Goal: Complete application form

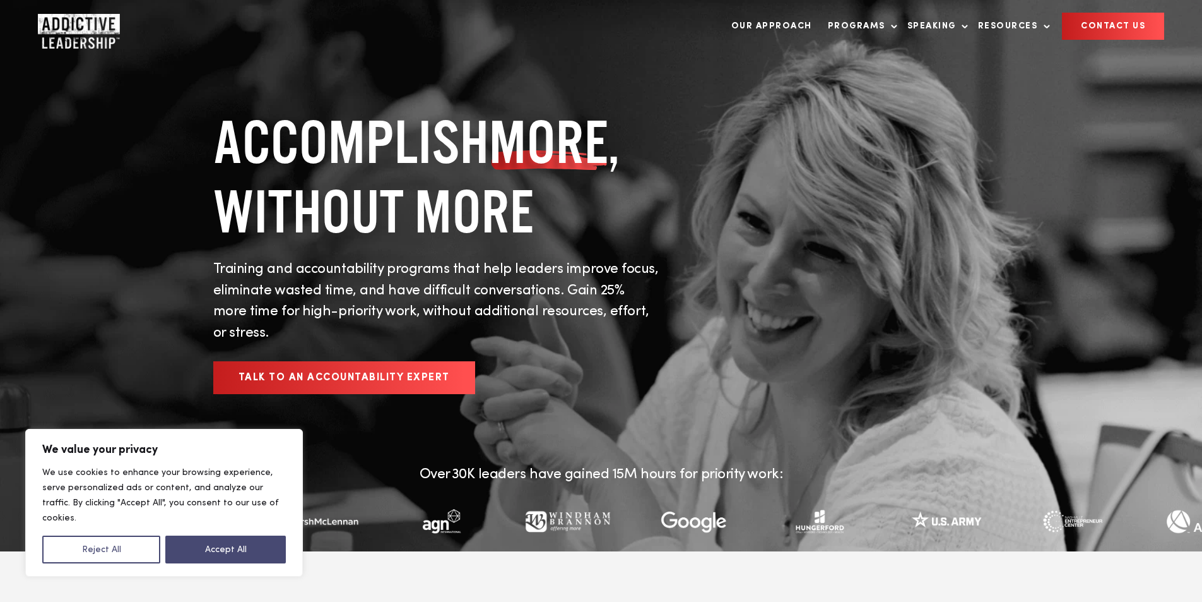
click at [1062, 13] on link "CONTACT US" at bounding box center [1113, 26] width 102 height 27
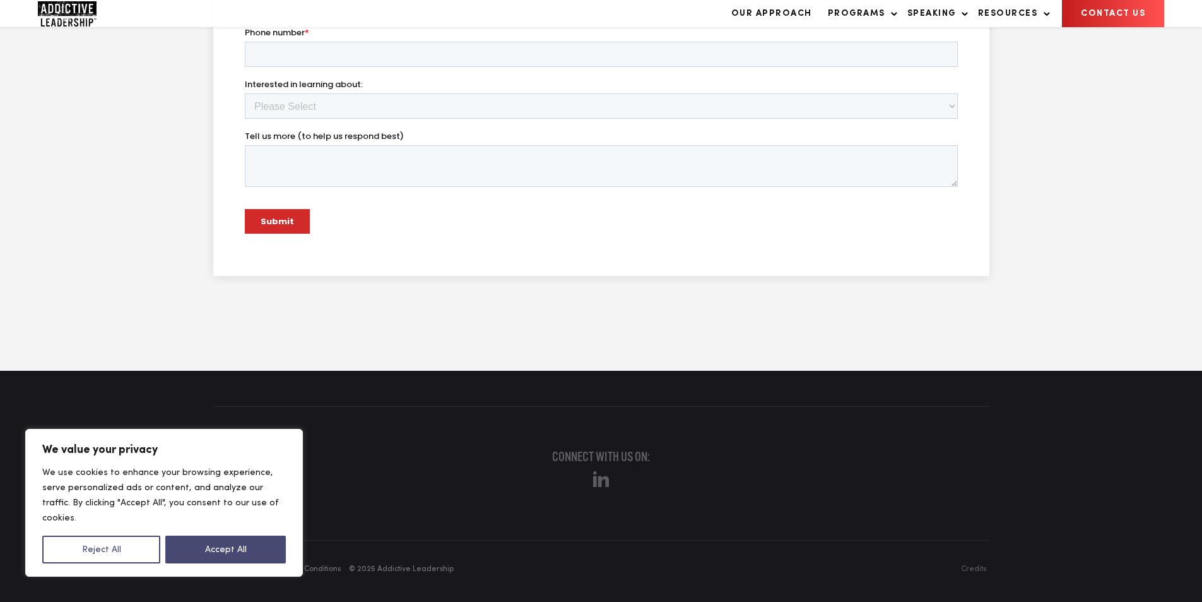
scroll to position [872, 0]
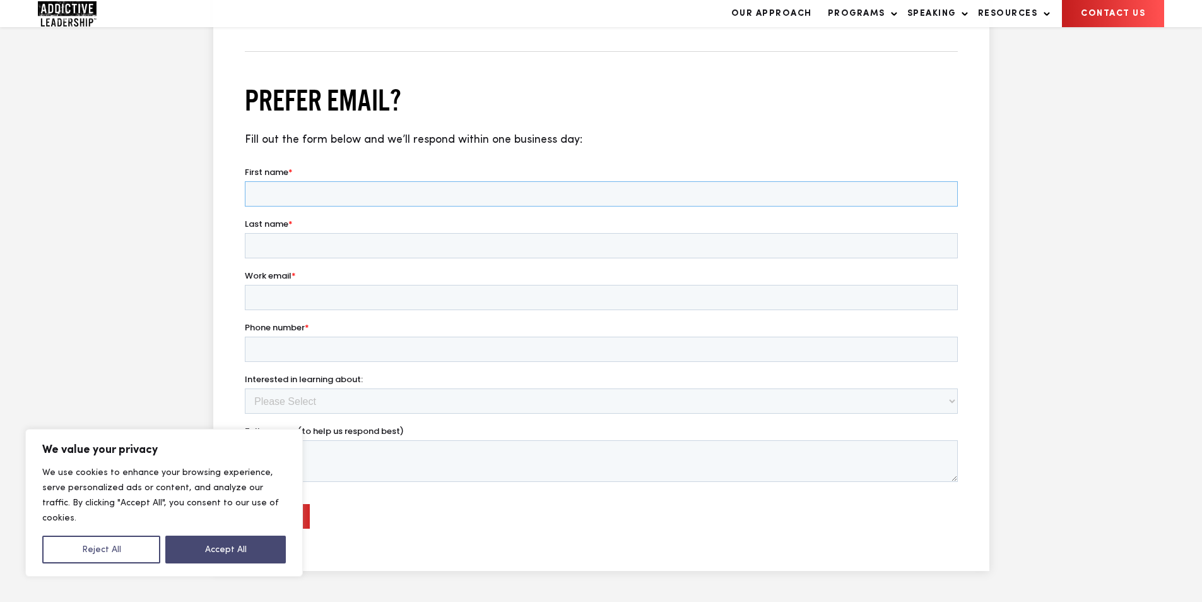
click at [390, 189] on input "First name *" at bounding box center [600, 193] width 713 height 25
type input "David"
drag, startPoint x: 318, startPoint y: 241, endPoint x: 338, endPoint y: 258, distance: 26.4
click at [318, 241] on input "Last name *" at bounding box center [600, 245] width 713 height 25
type input "Bennett"
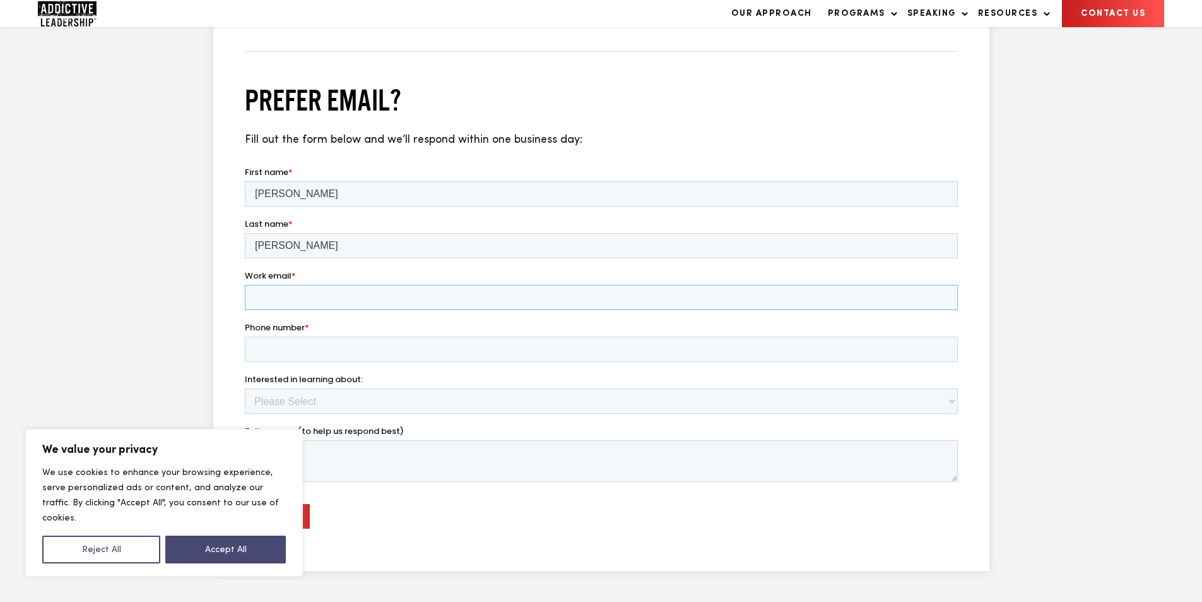
click at [320, 295] on input "Work email *" at bounding box center [600, 297] width 713 height 25
type input "david.bennett@wikithinkers.org"
click at [336, 346] on input "Phone number *" at bounding box center [600, 348] width 713 height 25
type input "18149805065"
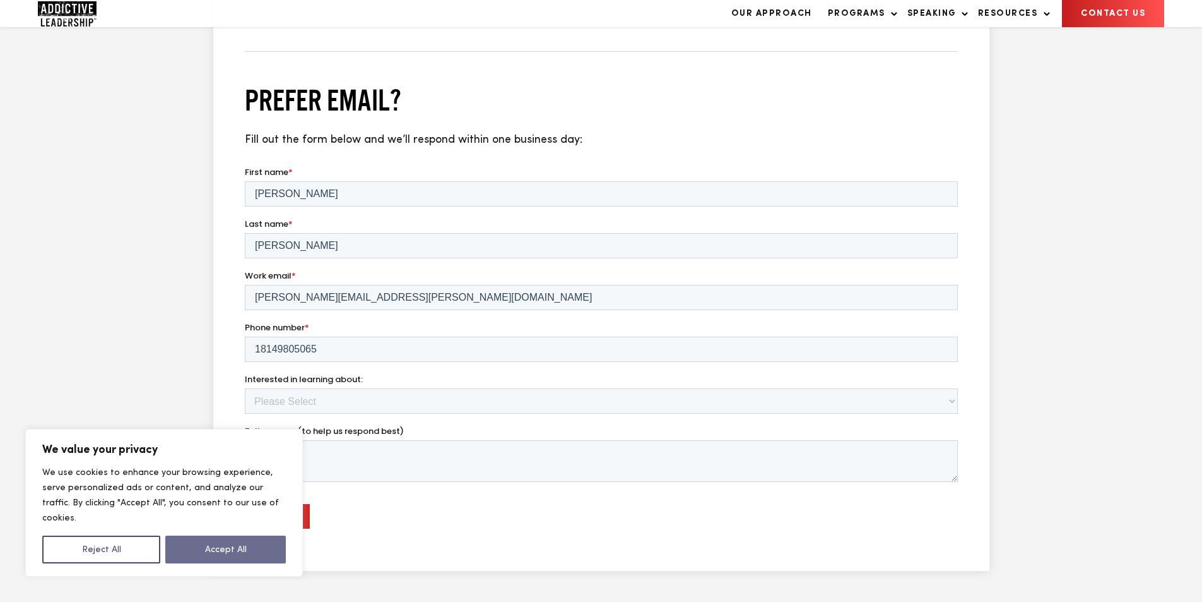
click at [250, 550] on button "Accept All" at bounding box center [225, 549] width 121 height 28
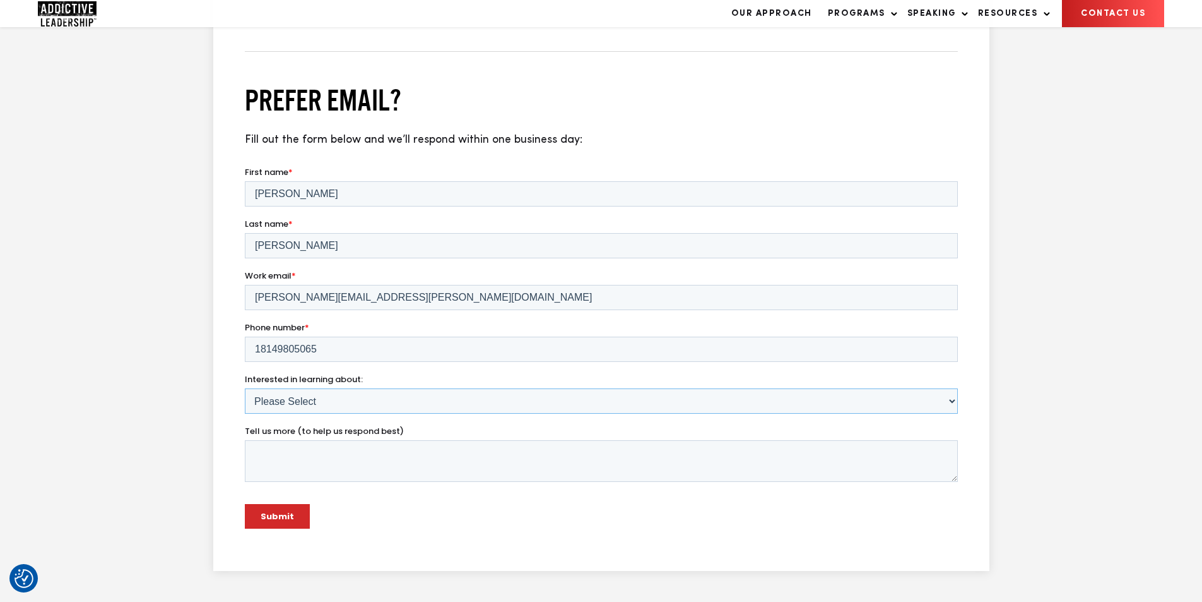
click at [343, 409] on select "Please Select Team Program Individual Program Speaking Other" at bounding box center [600, 400] width 713 height 25
select select "Other"
click at [244, 388] on select "Please Select Team Program Individual Program Speaking Other" at bounding box center [600, 400] width 713 height 25
click at [335, 454] on textarea "Tell us more (to help us respond best)" at bounding box center [600, 461] width 713 height 42
paste textarea "Wikipedia is considered to be the World’s most significant tool for reference m…"
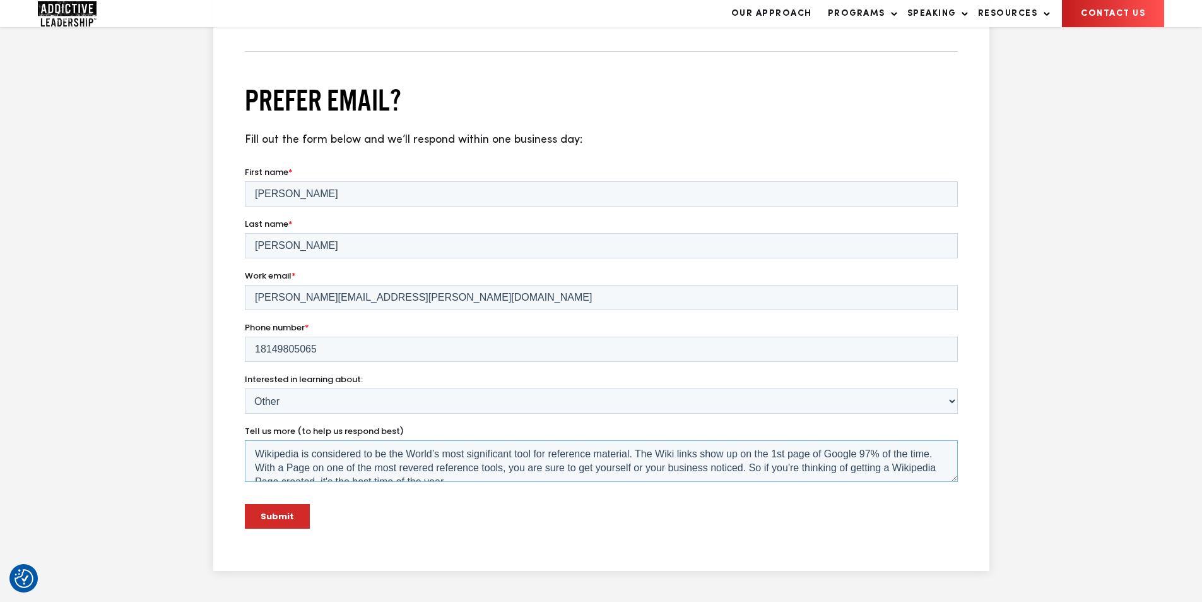
scroll to position [145, 0]
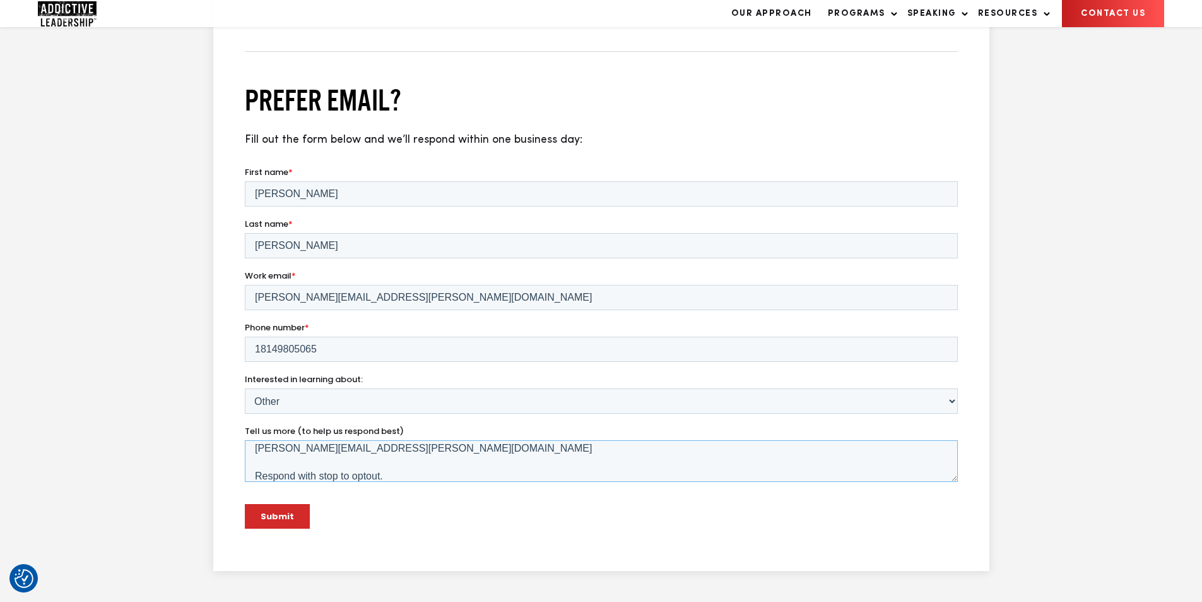
type textarea "Wikipedia is considered to be the World’s most significant tool for reference m…"
click at [277, 526] on input "Submit" at bounding box center [276, 516] width 65 height 25
